Goal: Task Accomplishment & Management: Manage account settings

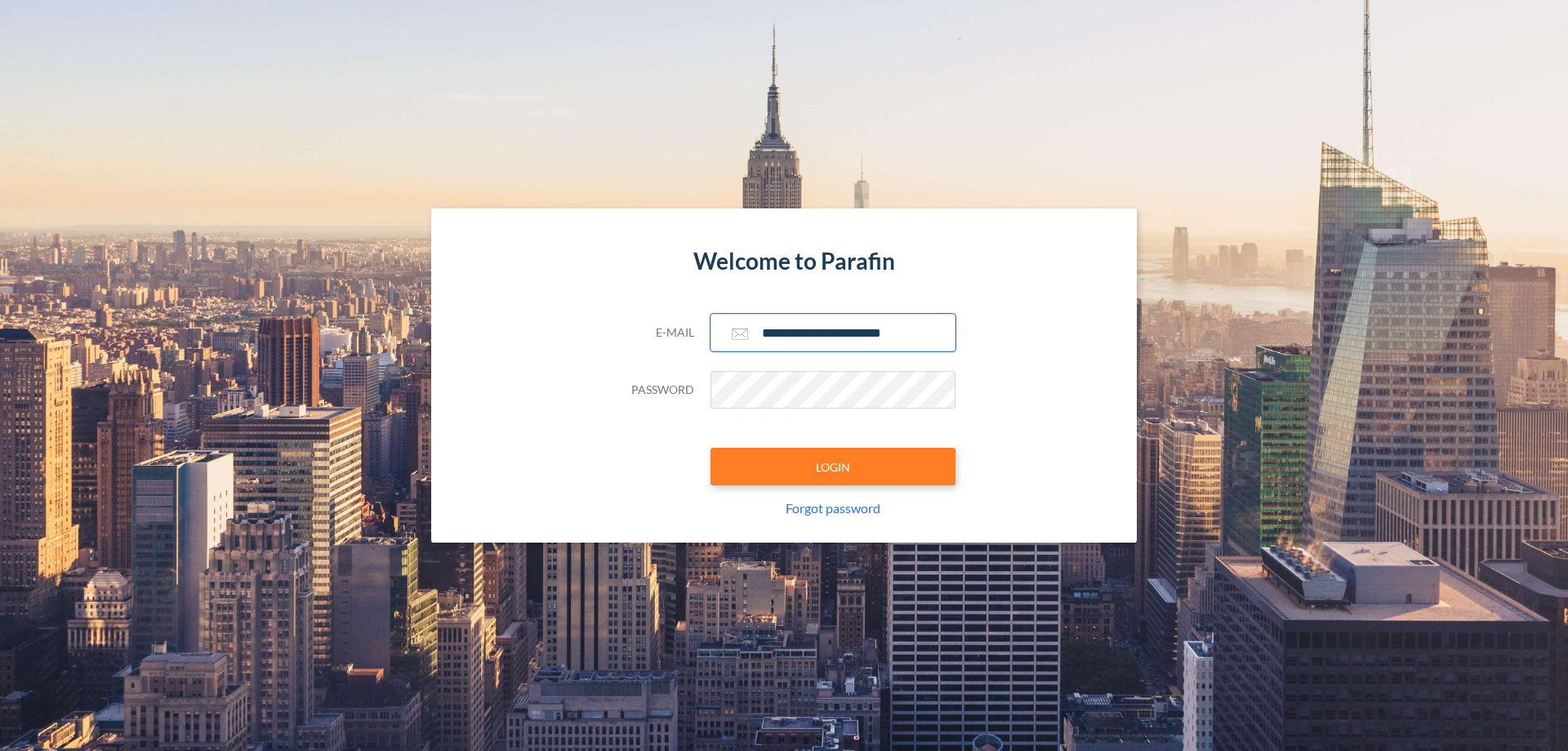
type input "**********"
click at [833, 467] on button "LOGIN" at bounding box center [833, 467] width 245 height 38
